Goal: Check status: Check status

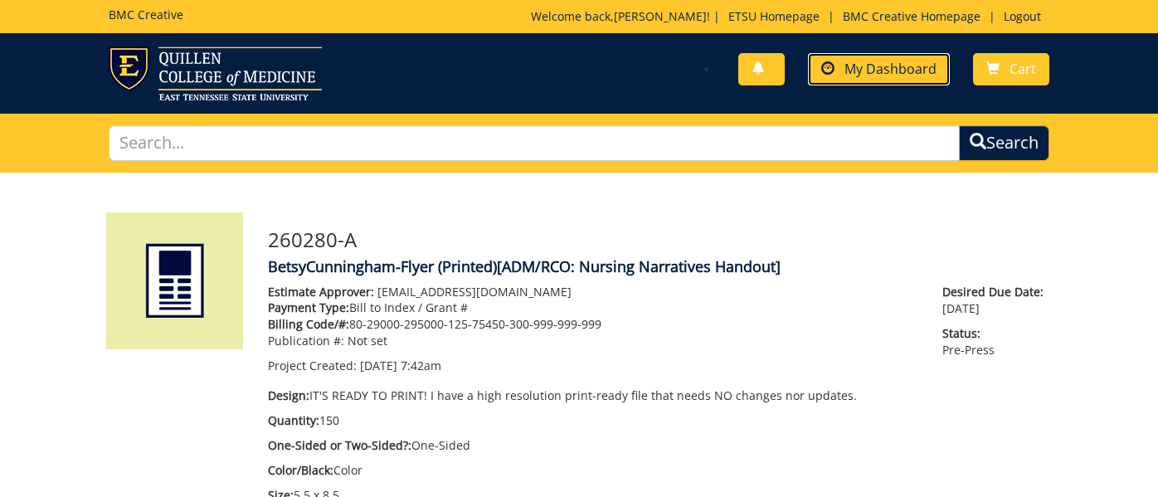
click at [855, 74] on span "My Dashboard" at bounding box center [891, 69] width 92 height 18
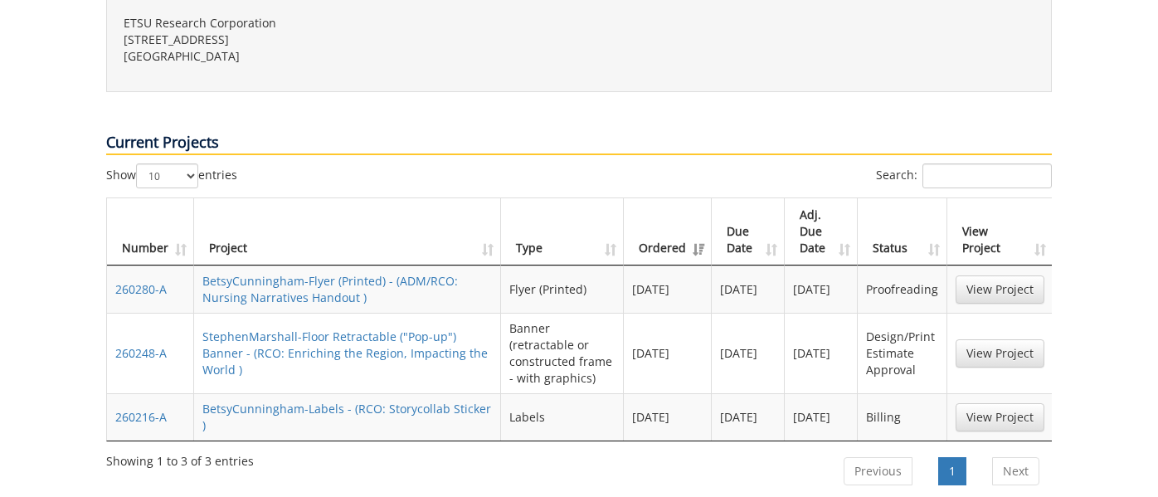
scroll to position [644, 0]
click at [1022, 274] on link "View Project" at bounding box center [1000, 288] width 89 height 28
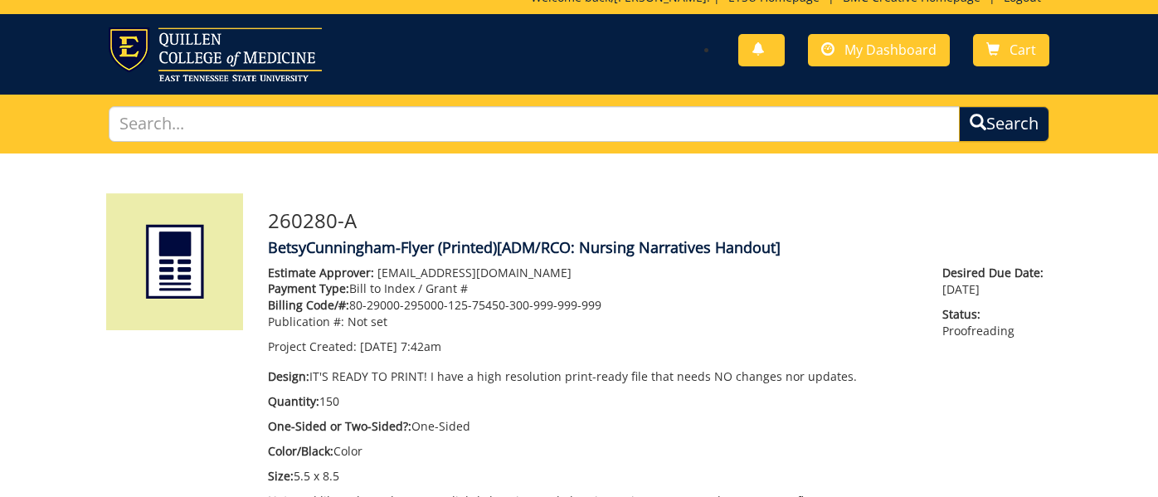
scroll to position [17, 0]
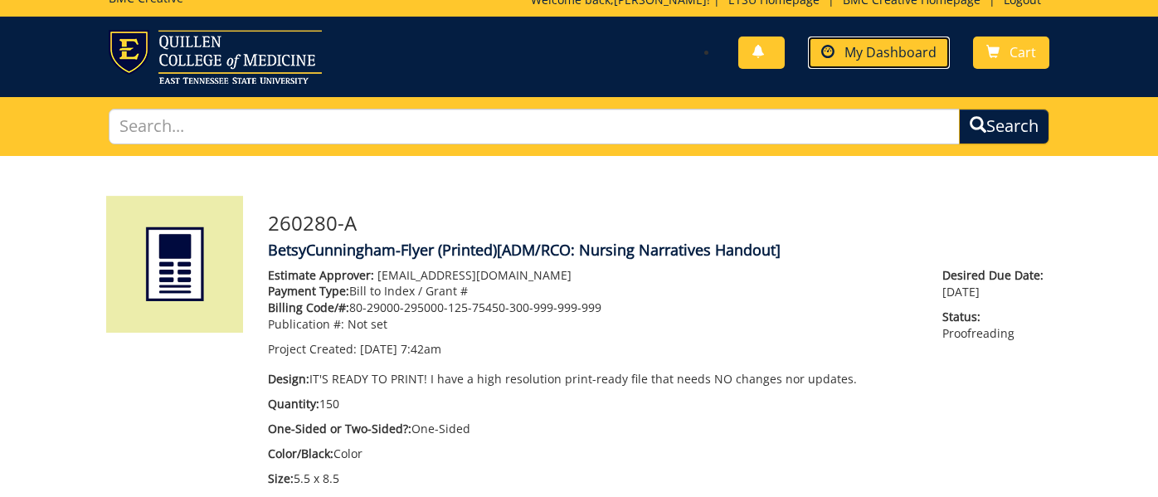
click at [880, 51] on span "My Dashboard" at bounding box center [891, 52] width 92 height 18
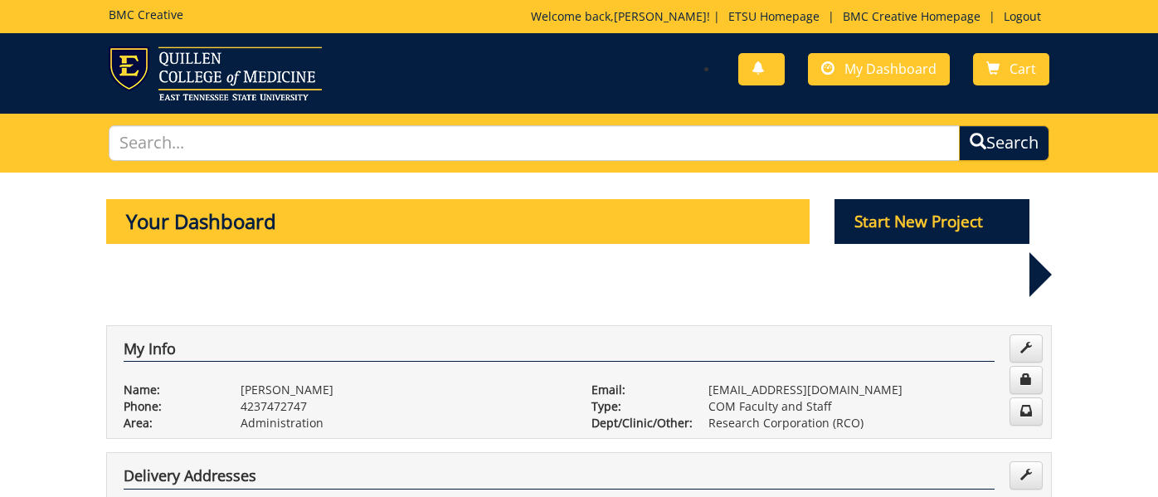
click at [850, 86] on div "You have no new notifications My Dashboard Cart" at bounding box center [820, 69] width 483 height 47
click at [853, 72] on span "My Dashboard" at bounding box center [891, 69] width 92 height 18
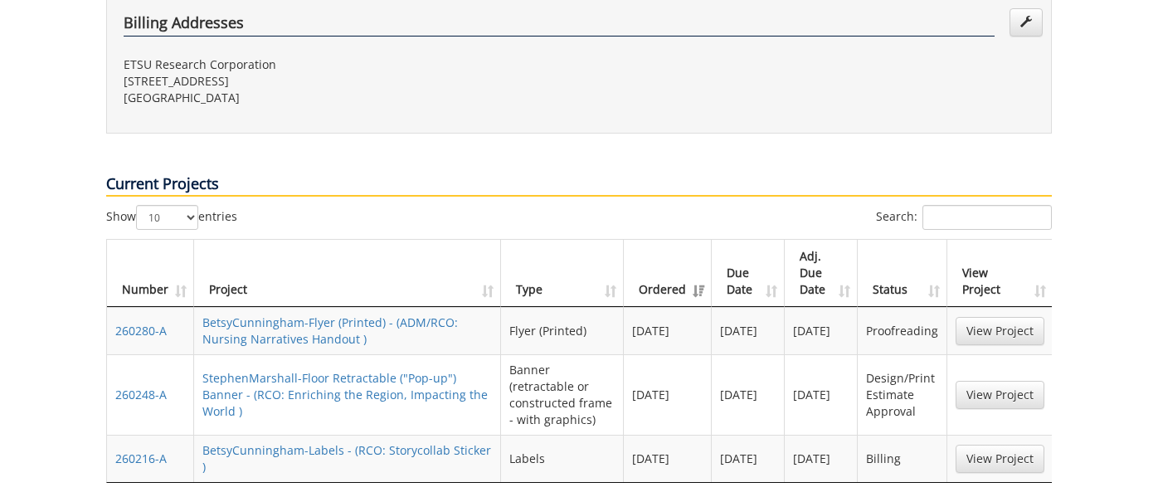
scroll to position [606, 0]
